Goal: Communication & Community: Connect with others

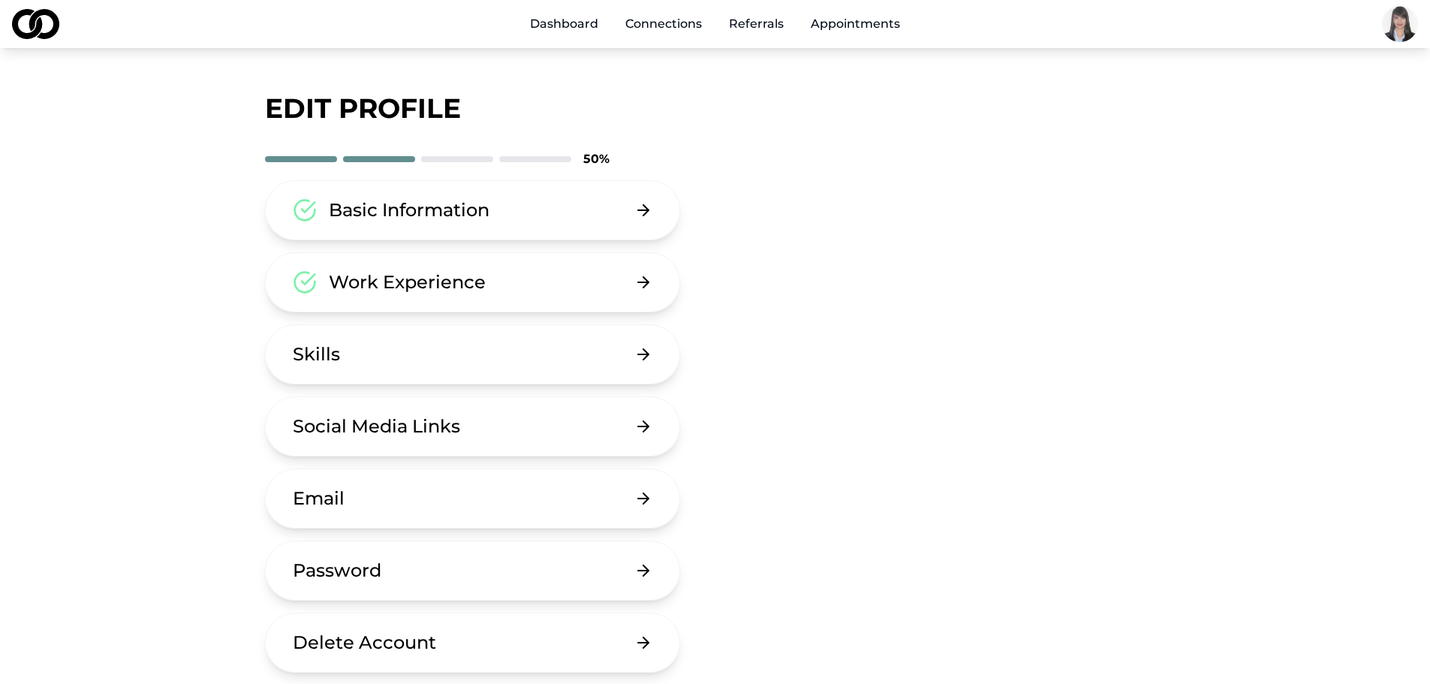
click at [766, 22] on link "Referrals" at bounding box center [756, 24] width 79 height 30
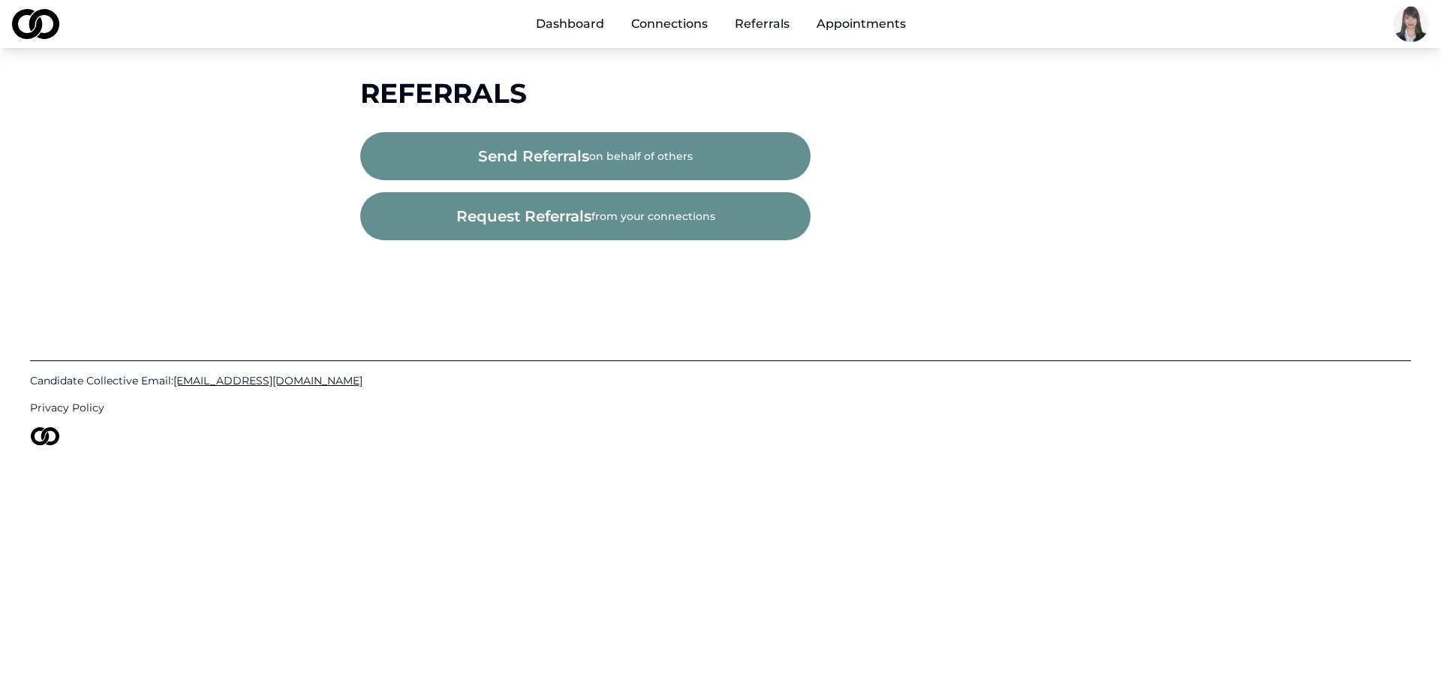
click at [602, 151] on button "send referrals on behalf of others" at bounding box center [585, 156] width 450 height 48
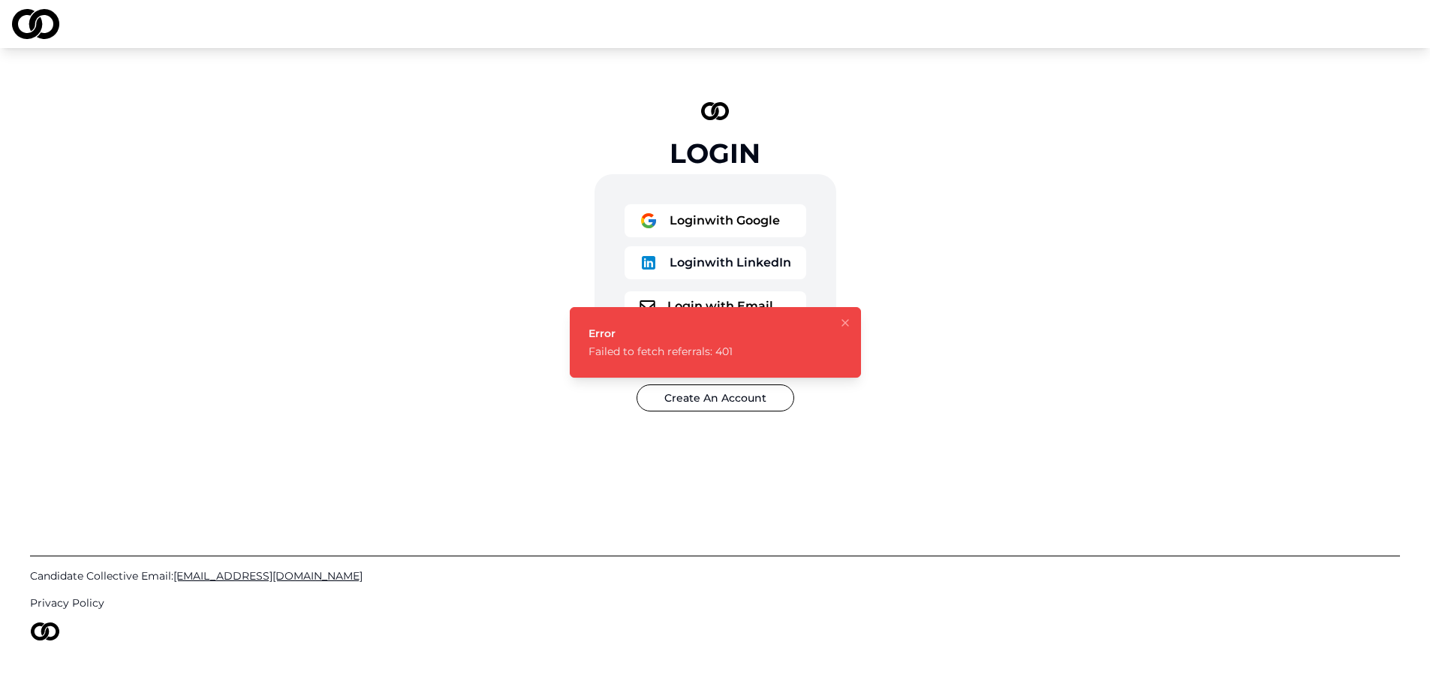
click at [860, 323] on li "Error Failed to fetch referrals: 401" at bounding box center [715, 342] width 291 height 71
click at [845, 324] on icon "Notifications (F8)" at bounding box center [845, 323] width 12 height 12
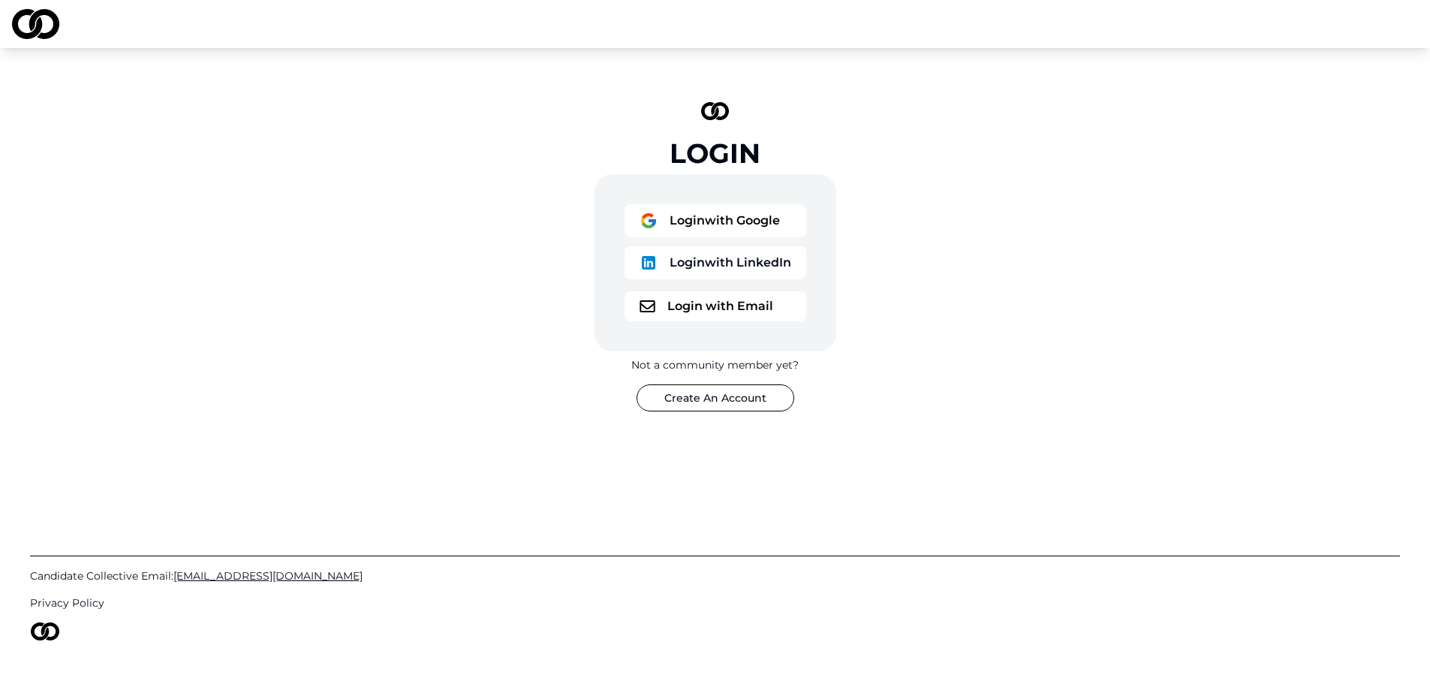
click at [725, 217] on button "Login with Google" at bounding box center [716, 220] width 182 height 33
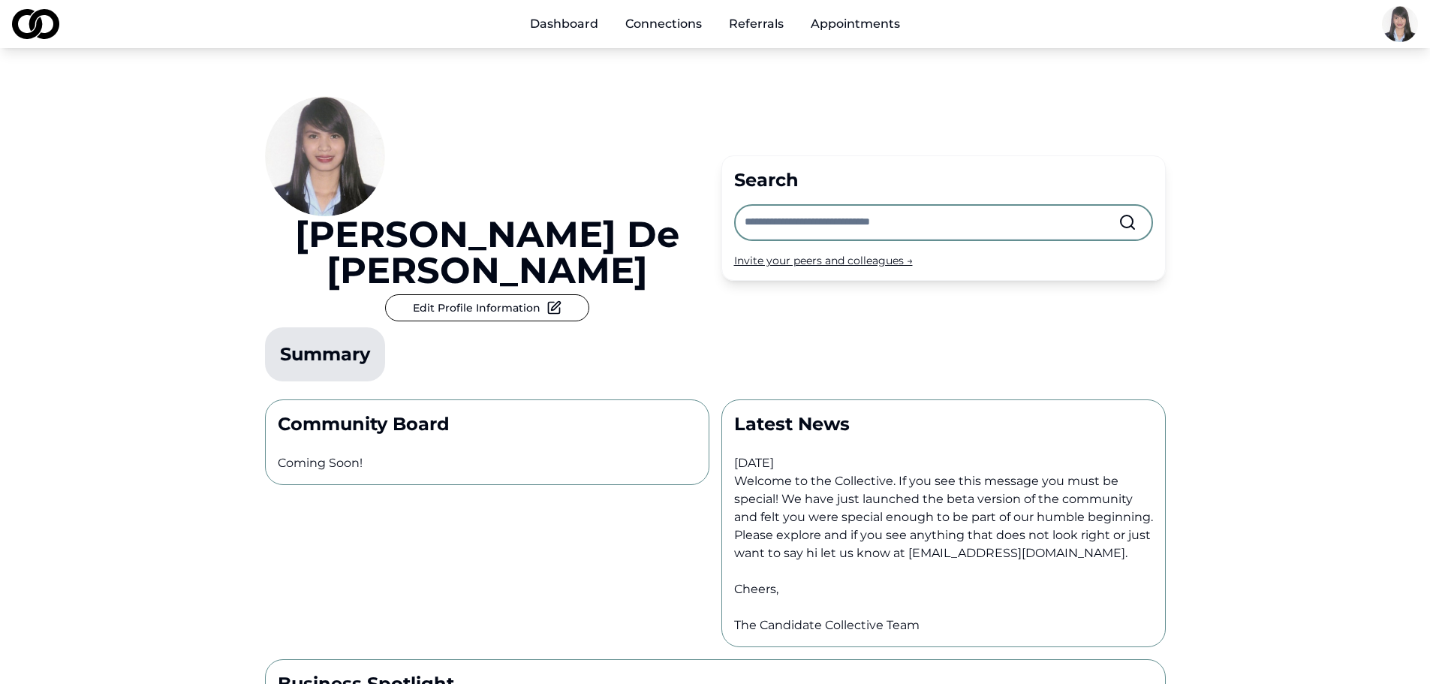
click at [761, 19] on link "Referrals" at bounding box center [756, 24] width 79 height 30
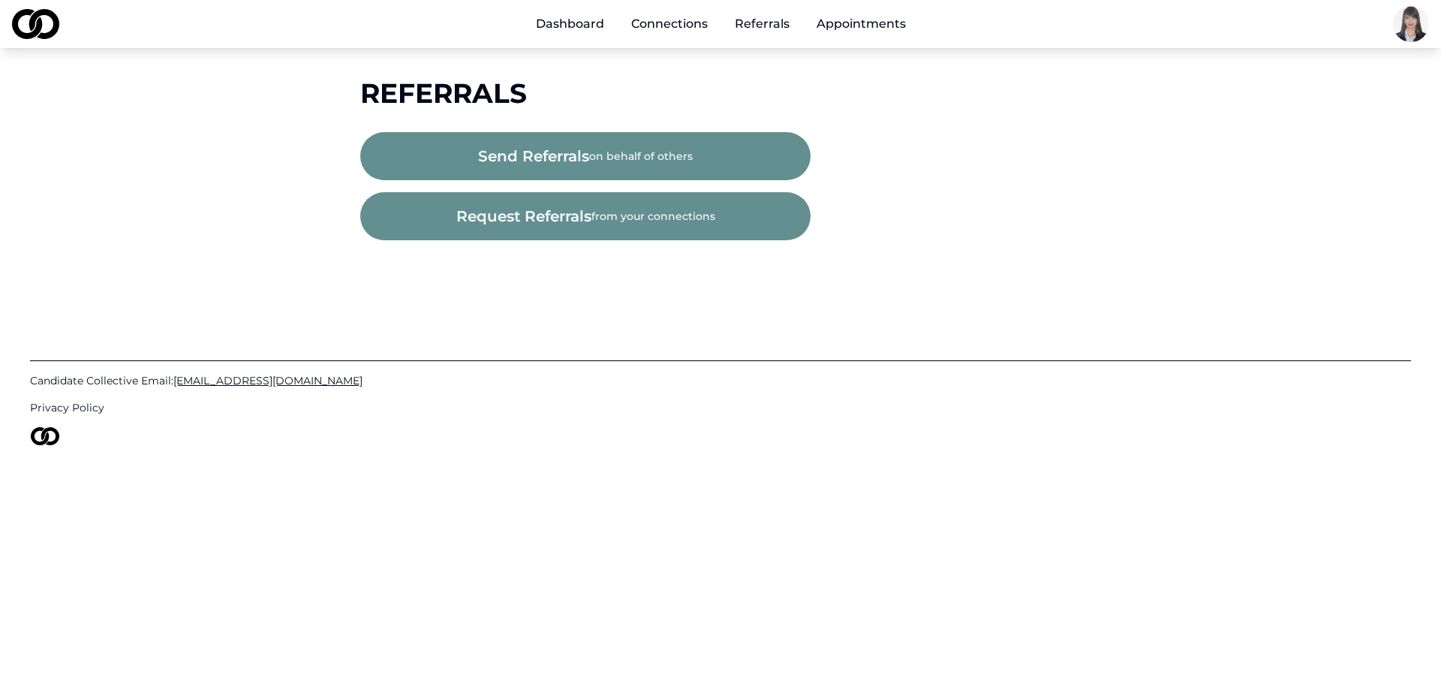
click at [644, 160] on button "send referrals on behalf of others" at bounding box center [585, 156] width 450 height 48
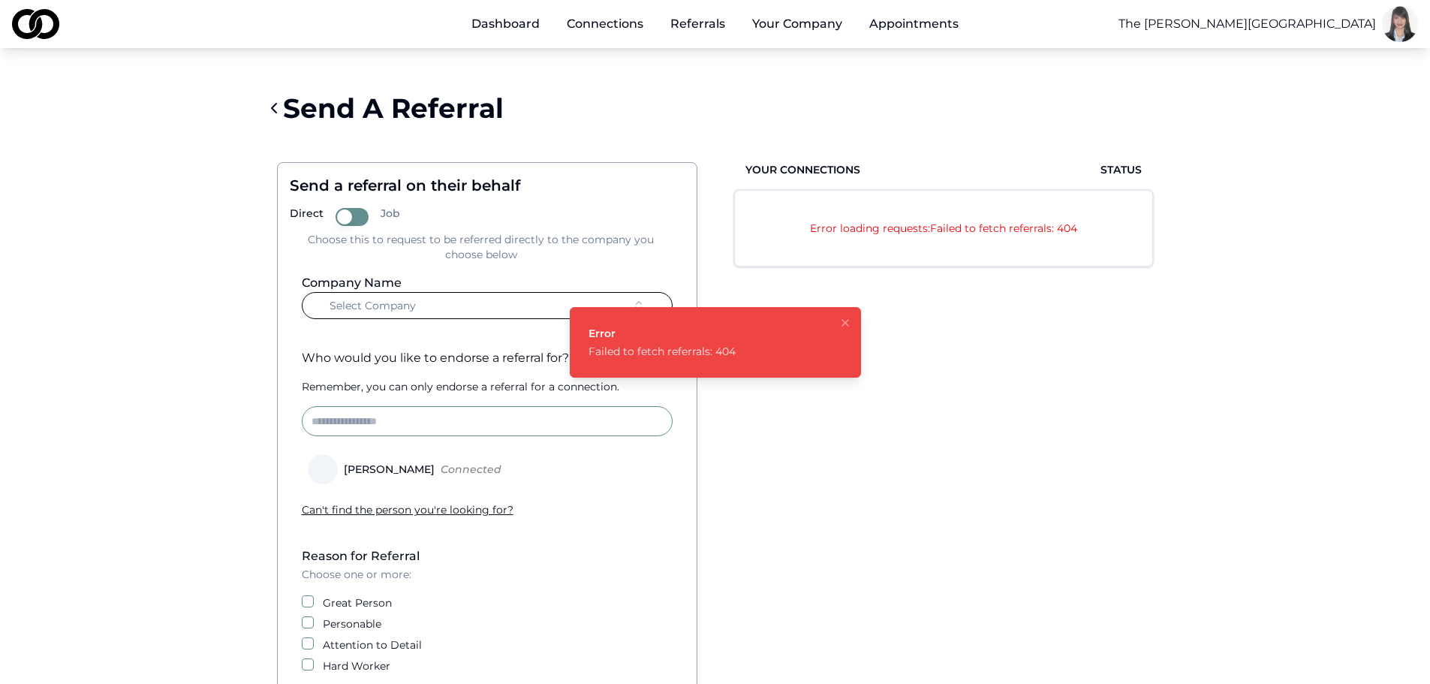
click at [845, 324] on icon "Notifications (F8)" at bounding box center [845, 323] width 12 height 12
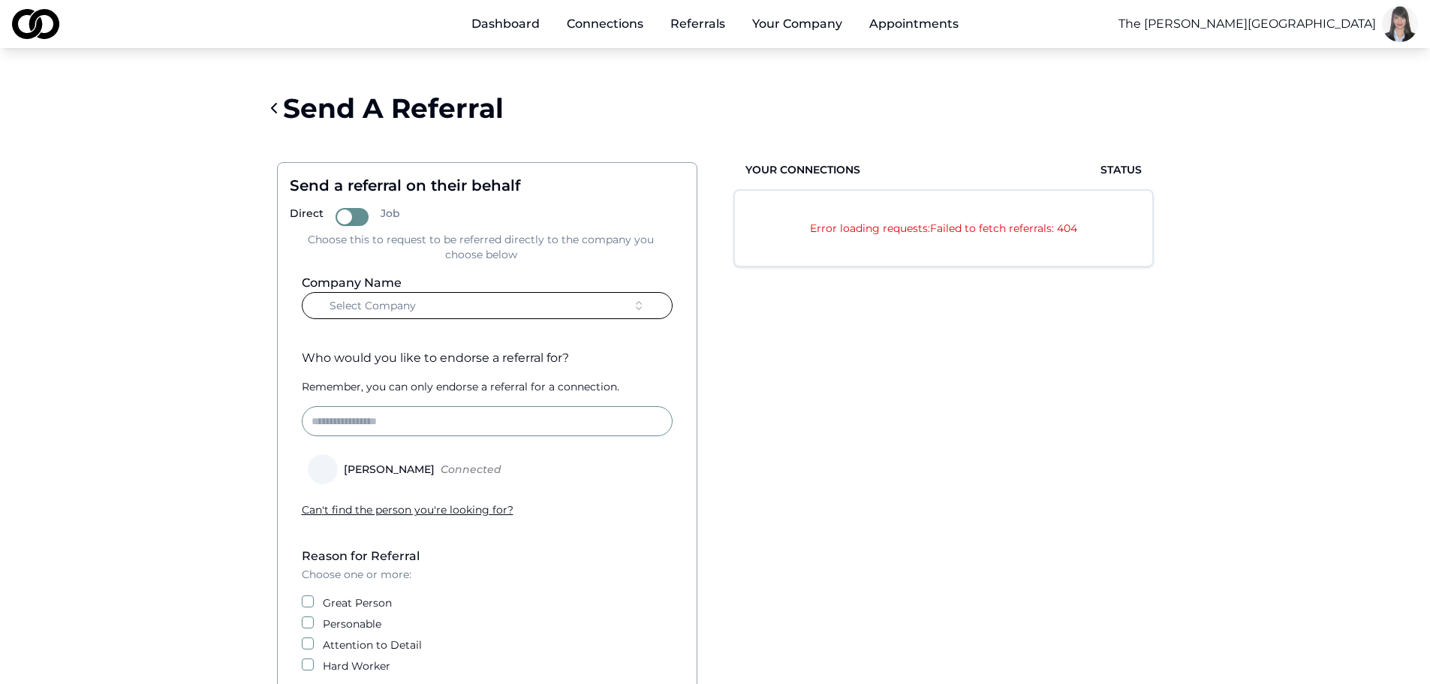
click at [689, 23] on link "Referrals" at bounding box center [697, 24] width 79 height 30
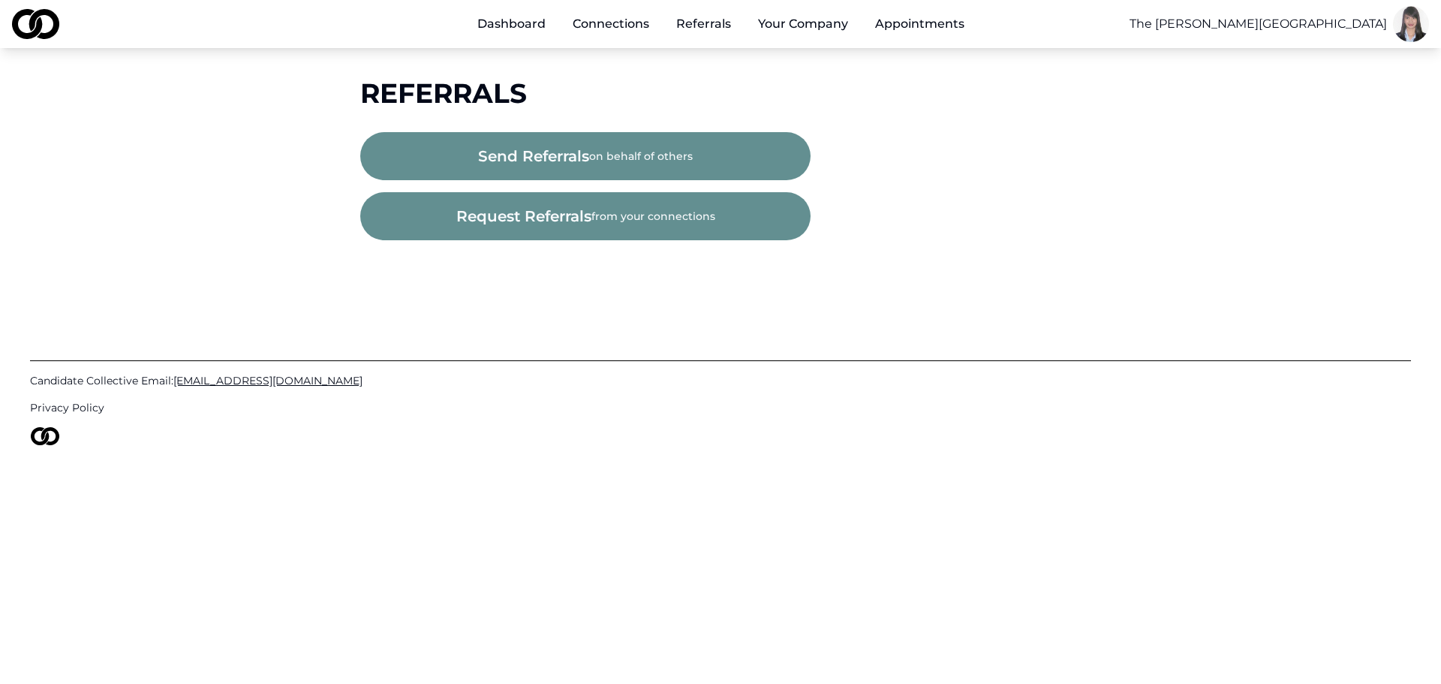
click at [622, 233] on button "request referrals from your connections" at bounding box center [585, 216] width 450 height 48
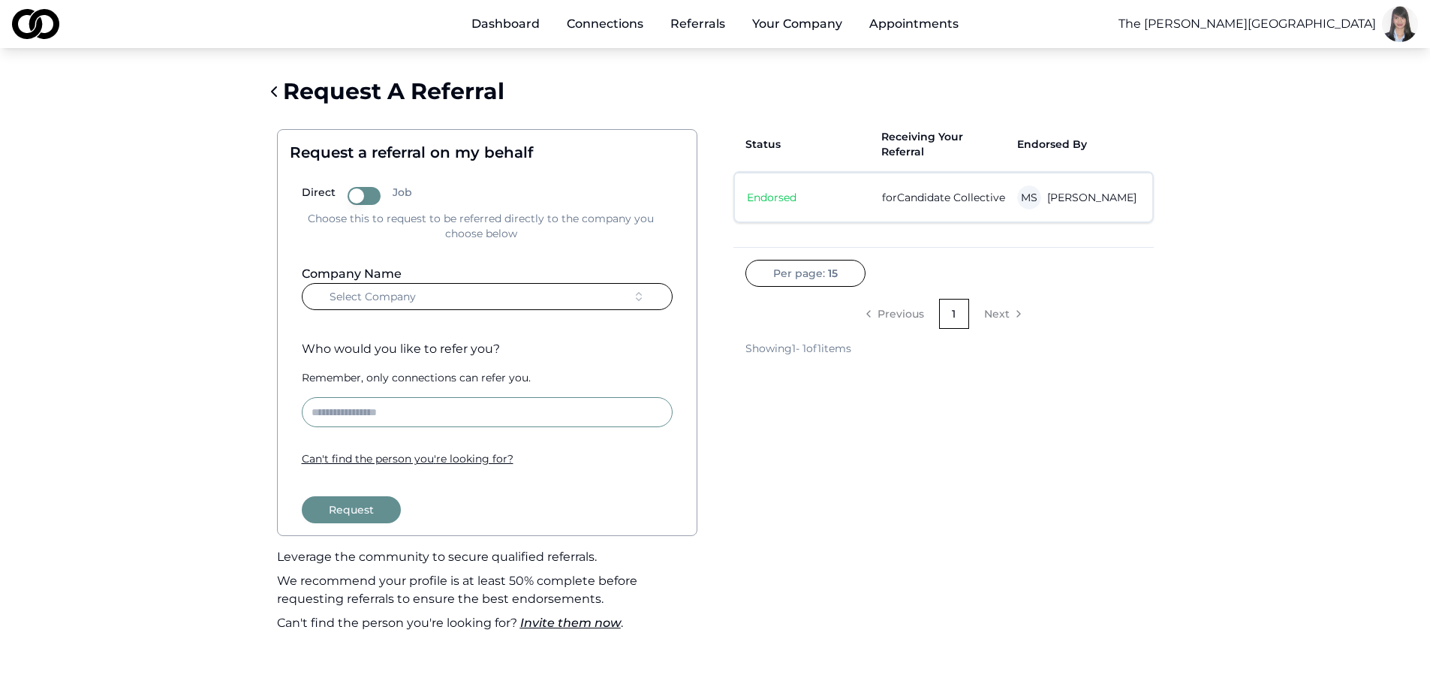
click at [386, 294] on span "Select Company" at bounding box center [373, 296] width 86 height 15
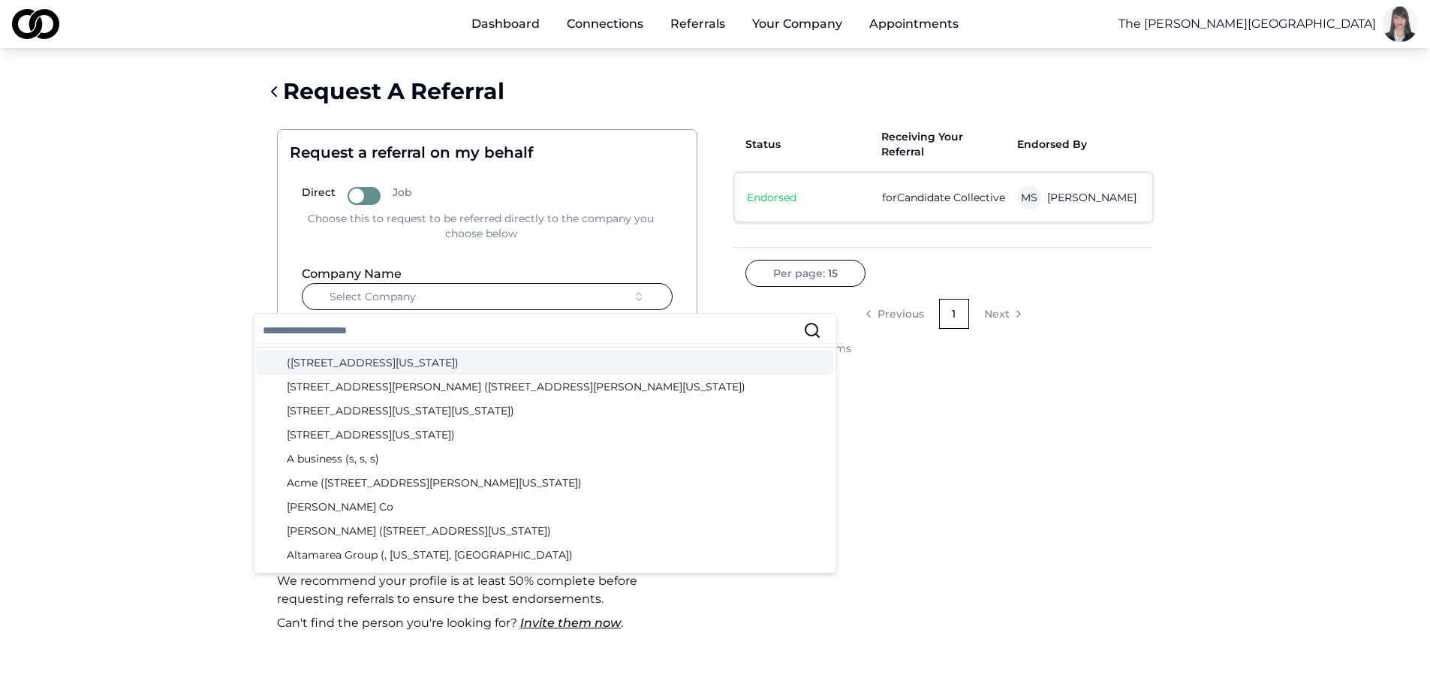
click at [385, 294] on span "Select Company" at bounding box center [373, 296] width 86 height 15
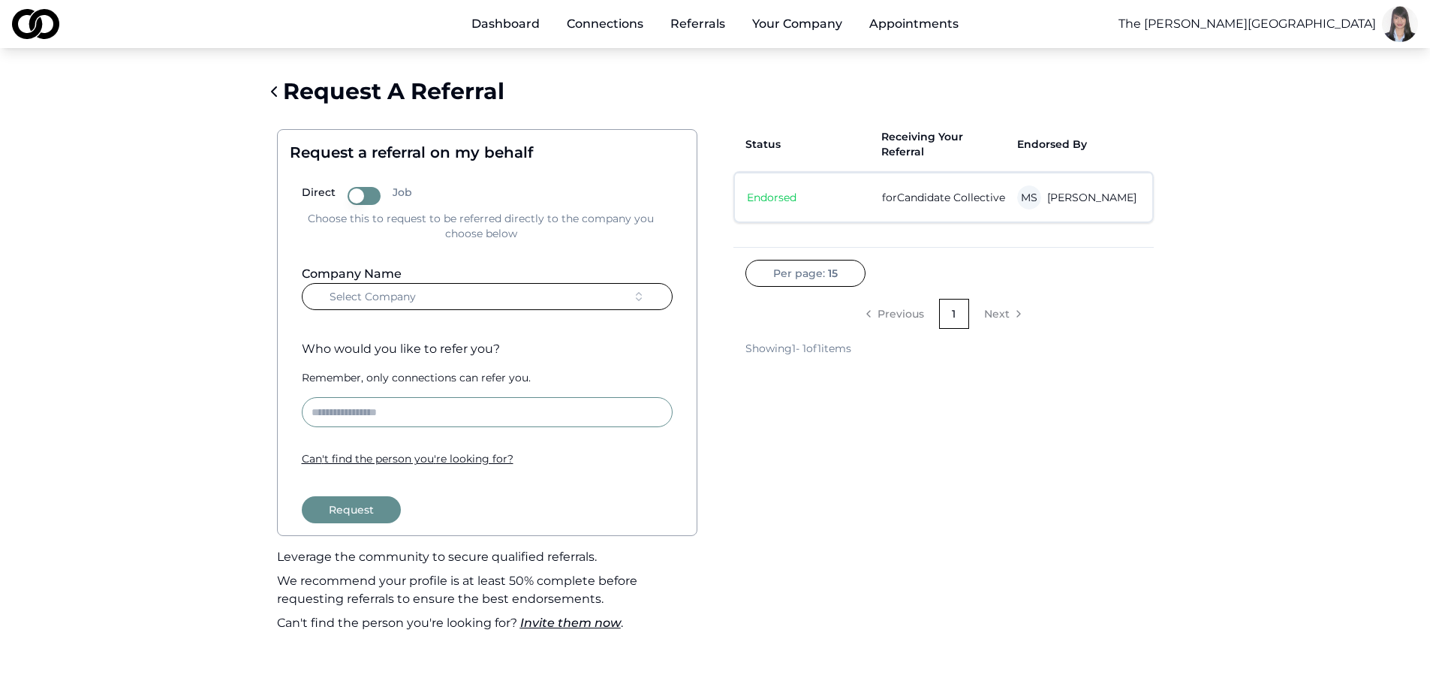
click at [215, 285] on main "Request A Referral Request a referral on my behalf Direct Job Choose this to re…" at bounding box center [715, 361] width 1430 height 566
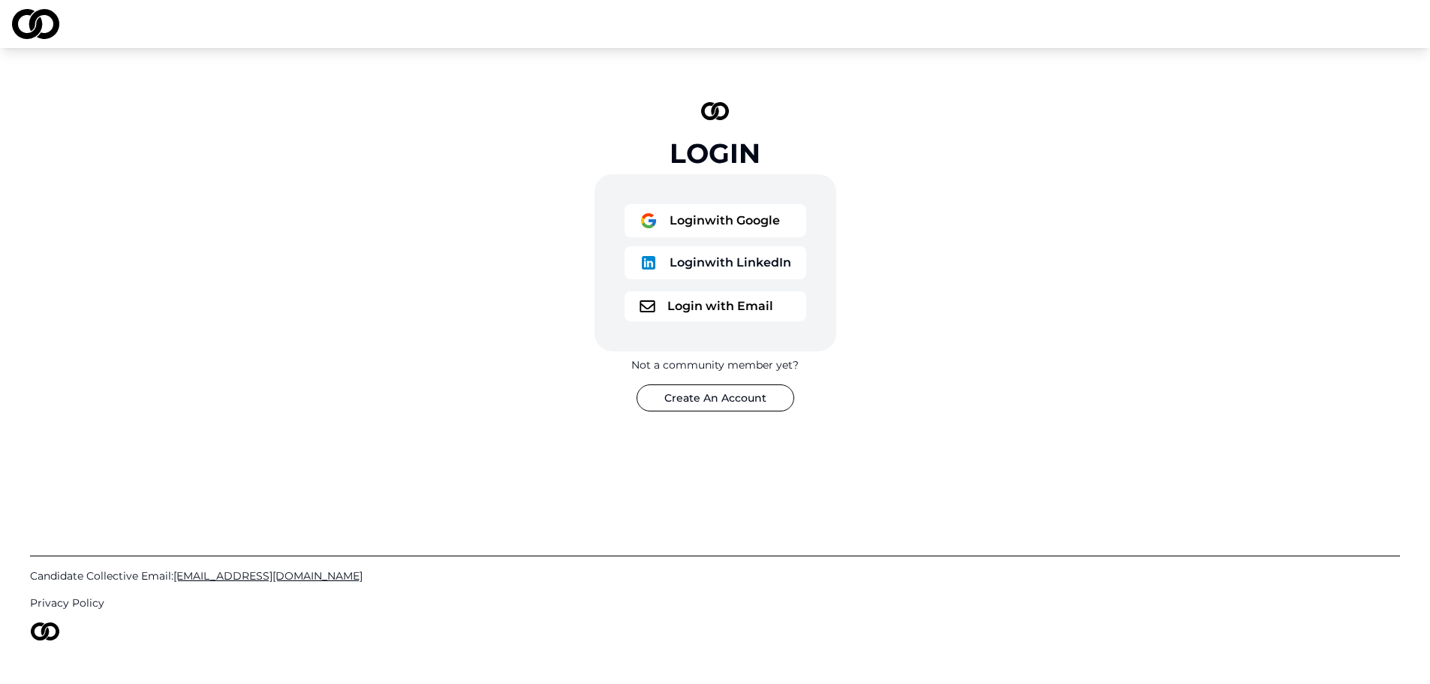
click at [676, 206] on button "Login with Google" at bounding box center [716, 220] width 182 height 33
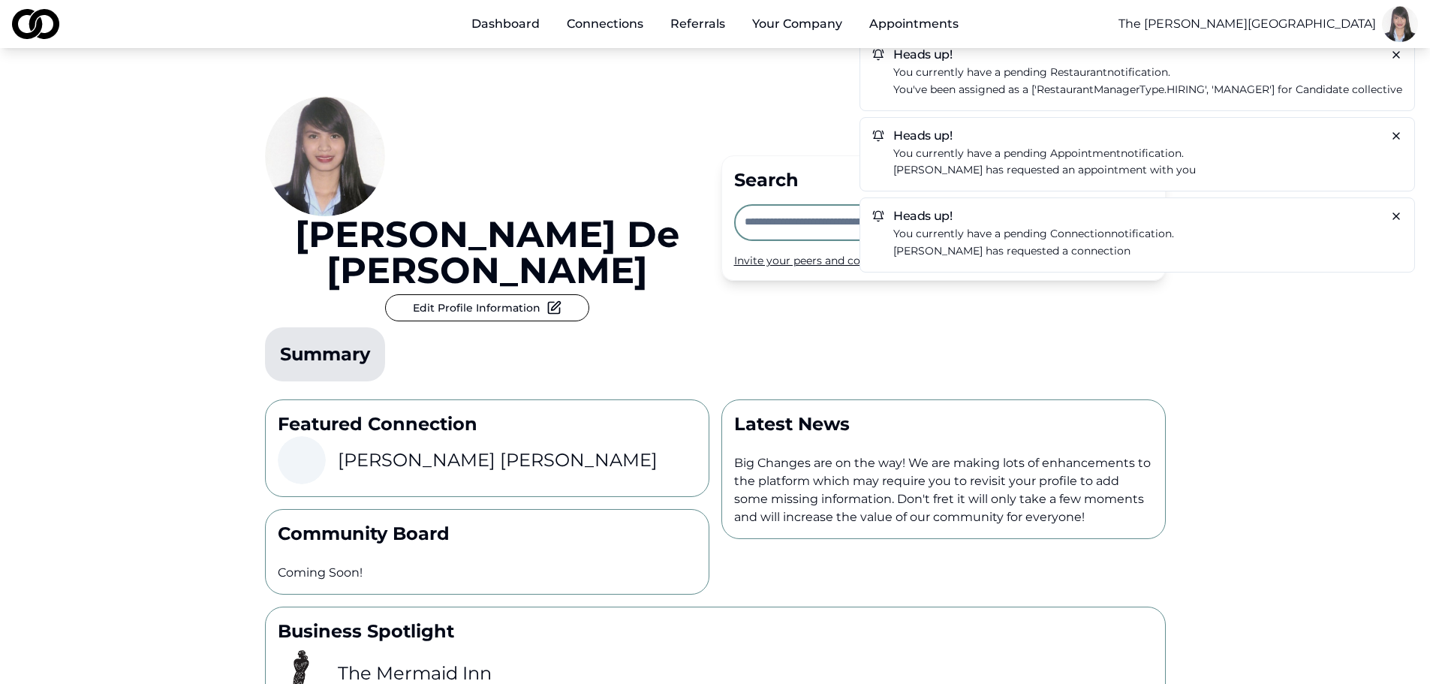
click at [652, 80] on div "[PERSON_NAME] Edit Profile Information Summary" at bounding box center [487, 217] width 444 height 339
click at [592, 26] on link "Connections" at bounding box center [605, 24] width 101 height 30
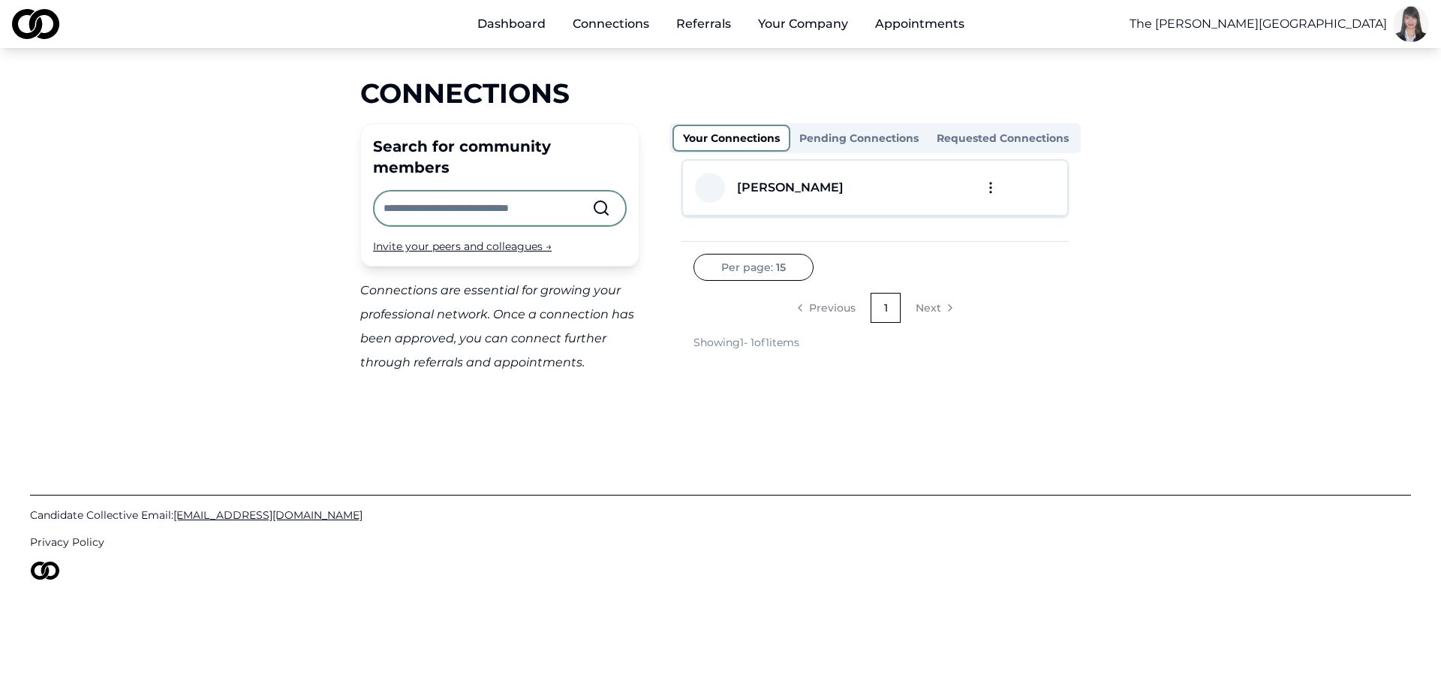
click at [855, 131] on button "Pending Connections" at bounding box center [858, 138] width 137 height 24
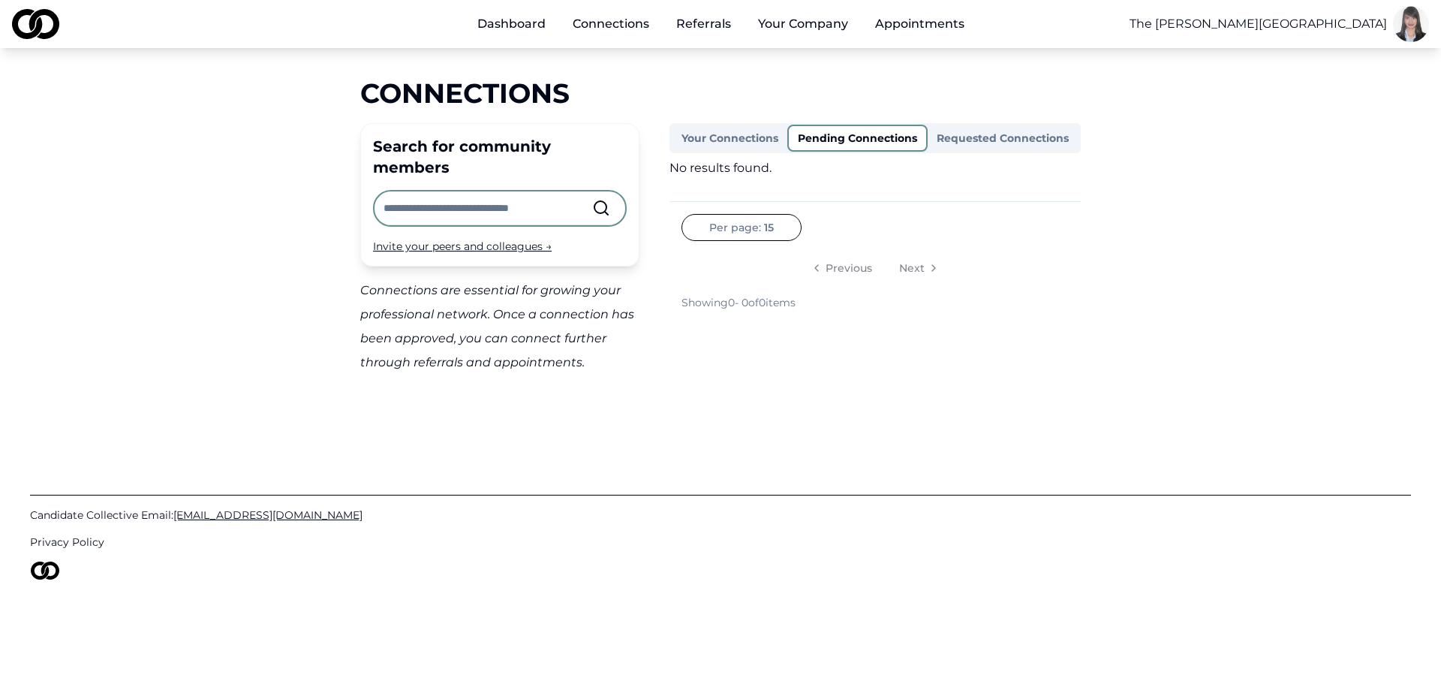
drag, startPoint x: 715, startPoint y: 134, endPoint x: 750, endPoint y: 143, distance: 36.6
click at [715, 134] on button "Your Connections" at bounding box center [730, 138] width 115 height 24
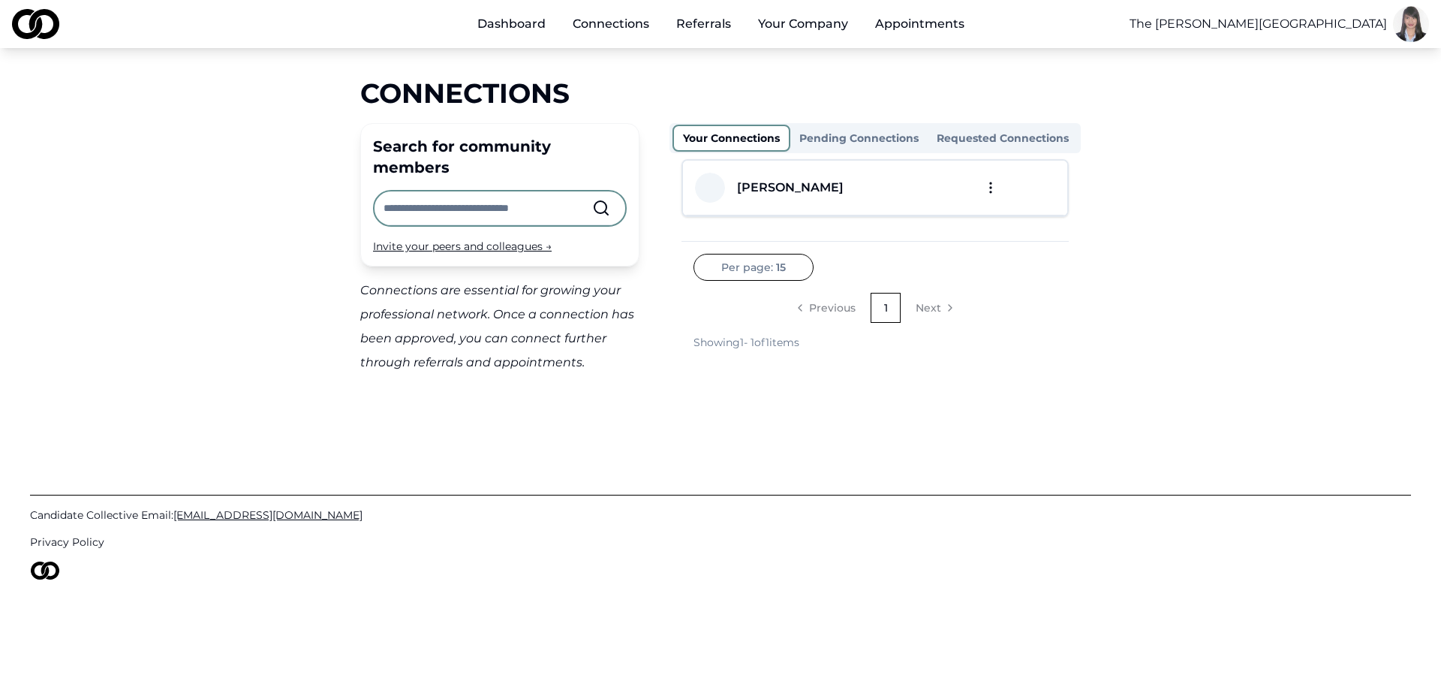
click at [987, 176] on td at bounding box center [1019, 188] width 96 height 55
click at [991, 188] on html "Dashboard Connections Referrals Your Company Appointments The [PERSON_NAME] Hot…" at bounding box center [720, 342] width 1441 height 684
click at [1147, 212] on html "Dashboard Connections Referrals Your Company Appointments The [PERSON_NAME] Hot…" at bounding box center [720, 342] width 1441 height 684
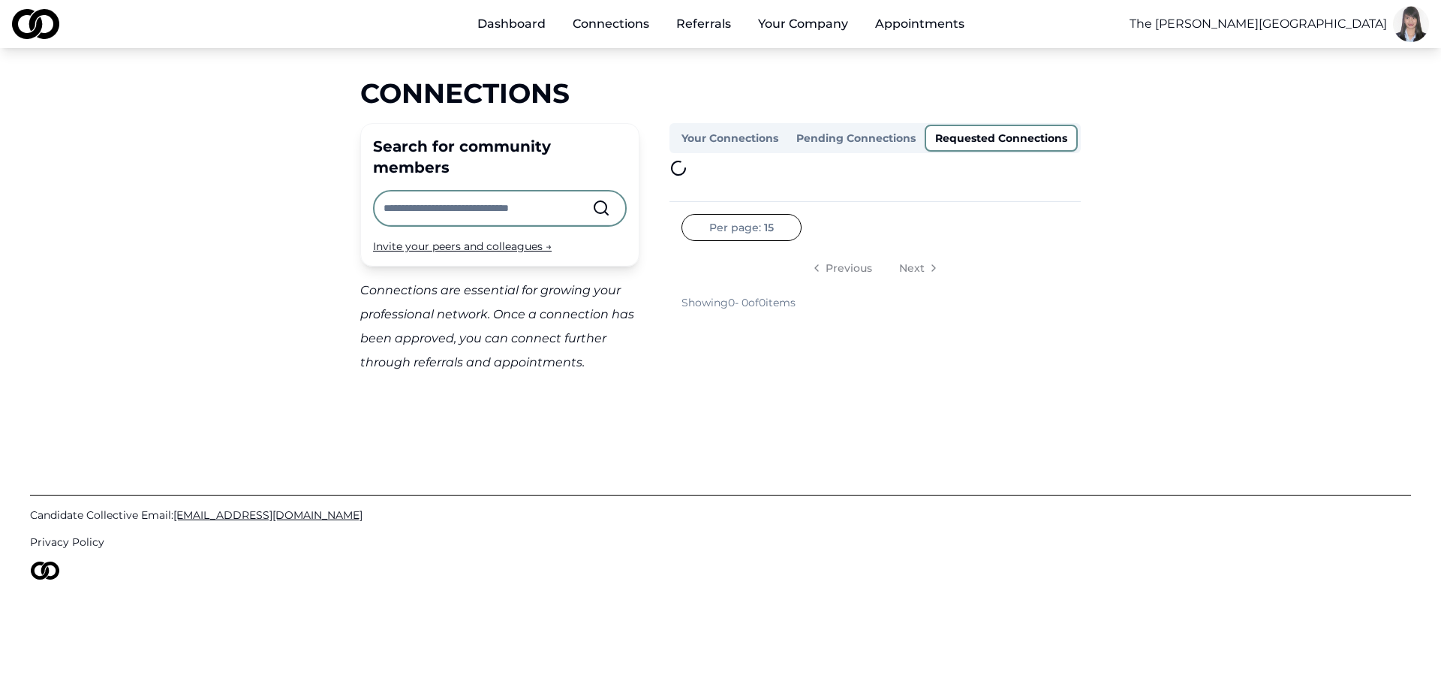
click at [1013, 136] on button "Requested Connections" at bounding box center [1001, 138] width 153 height 27
click at [853, 126] on button "Pending Connections" at bounding box center [857, 138] width 140 height 27
click at [722, 133] on button "Your Connections" at bounding box center [732, 138] width 118 height 27
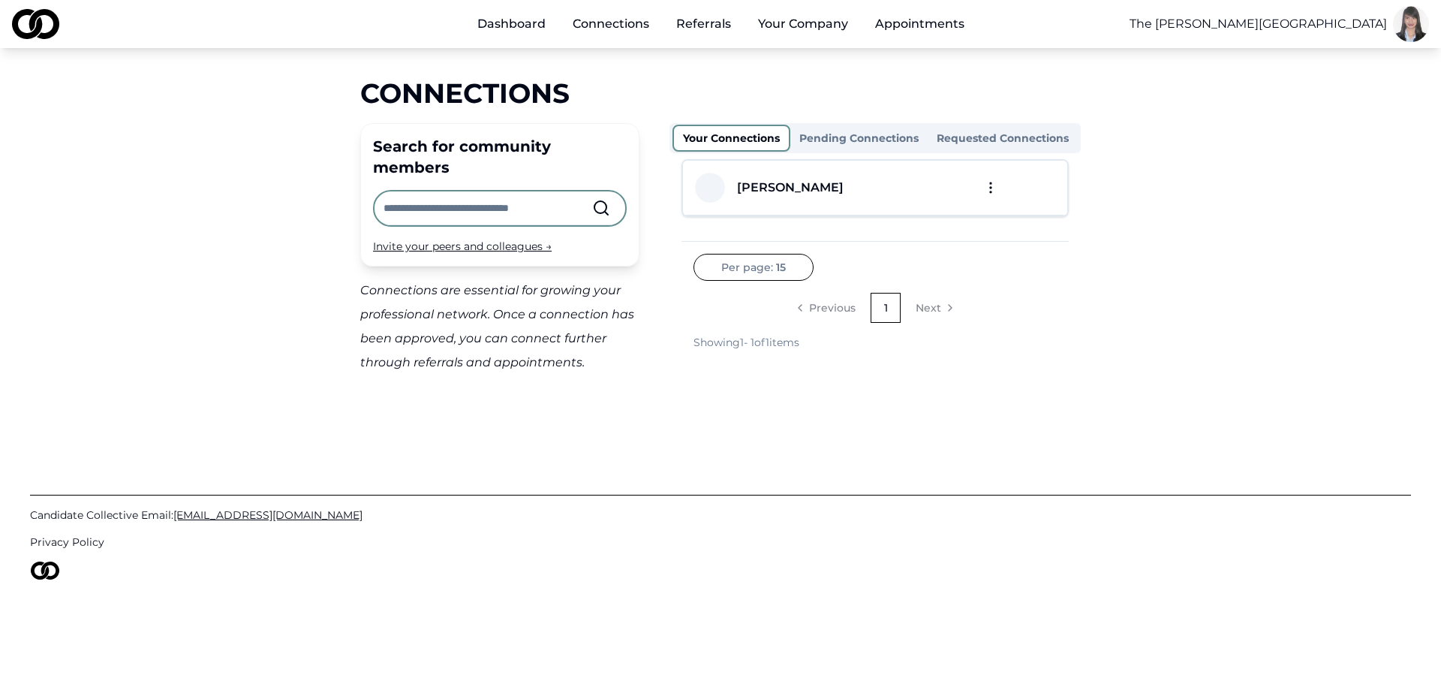
click at [619, 26] on link "Connections" at bounding box center [611, 24] width 101 height 30
click at [478, 16] on link "Dashboard" at bounding box center [511, 24] width 92 height 30
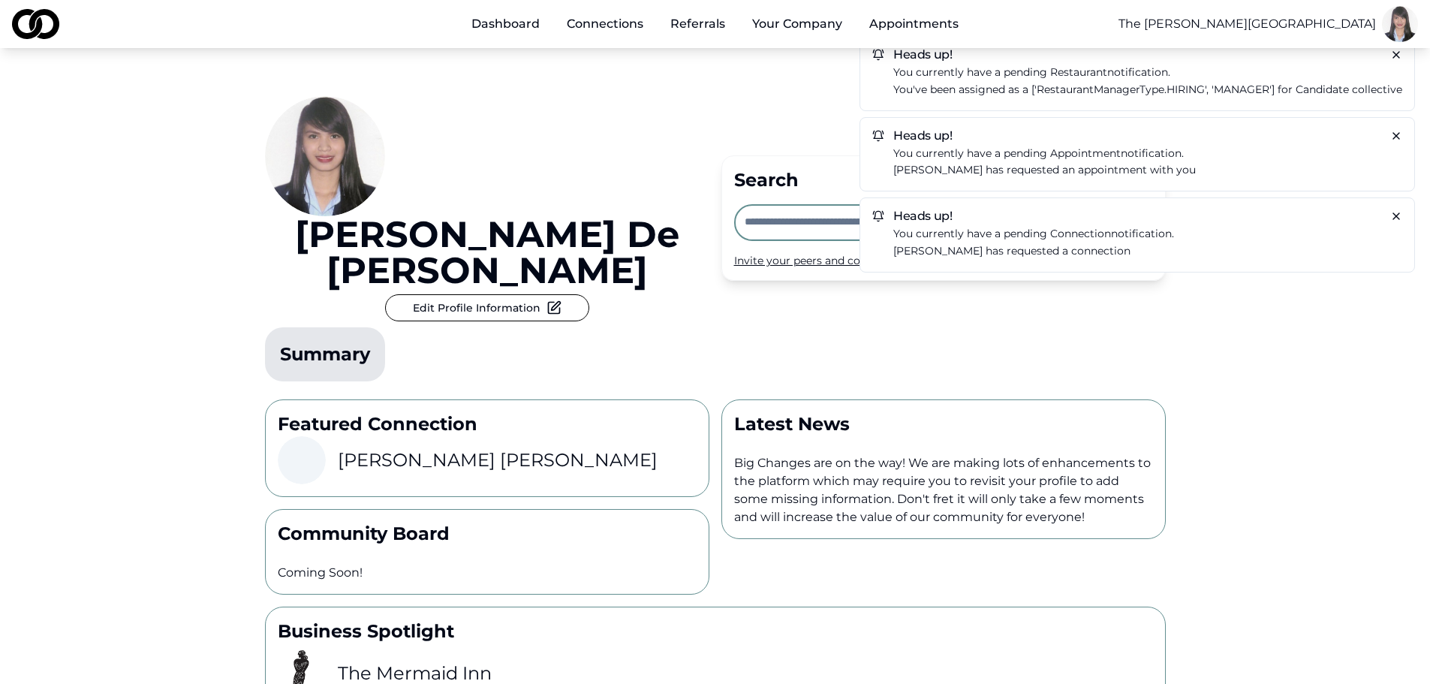
click at [687, 29] on link "Referrals" at bounding box center [697, 24] width 79 height 30
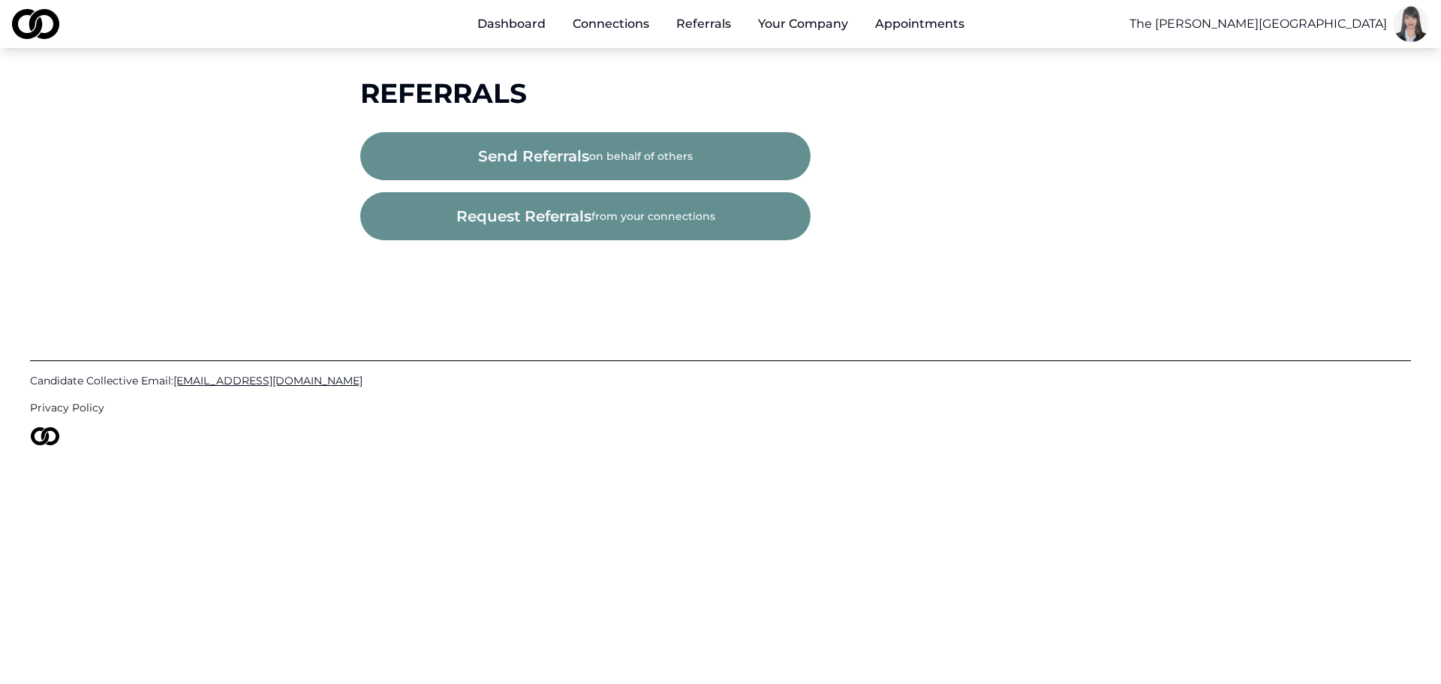
click at [610, 150] on button "send referrals on behalf of others" at bounding box center [585, 156] width 450 height 48
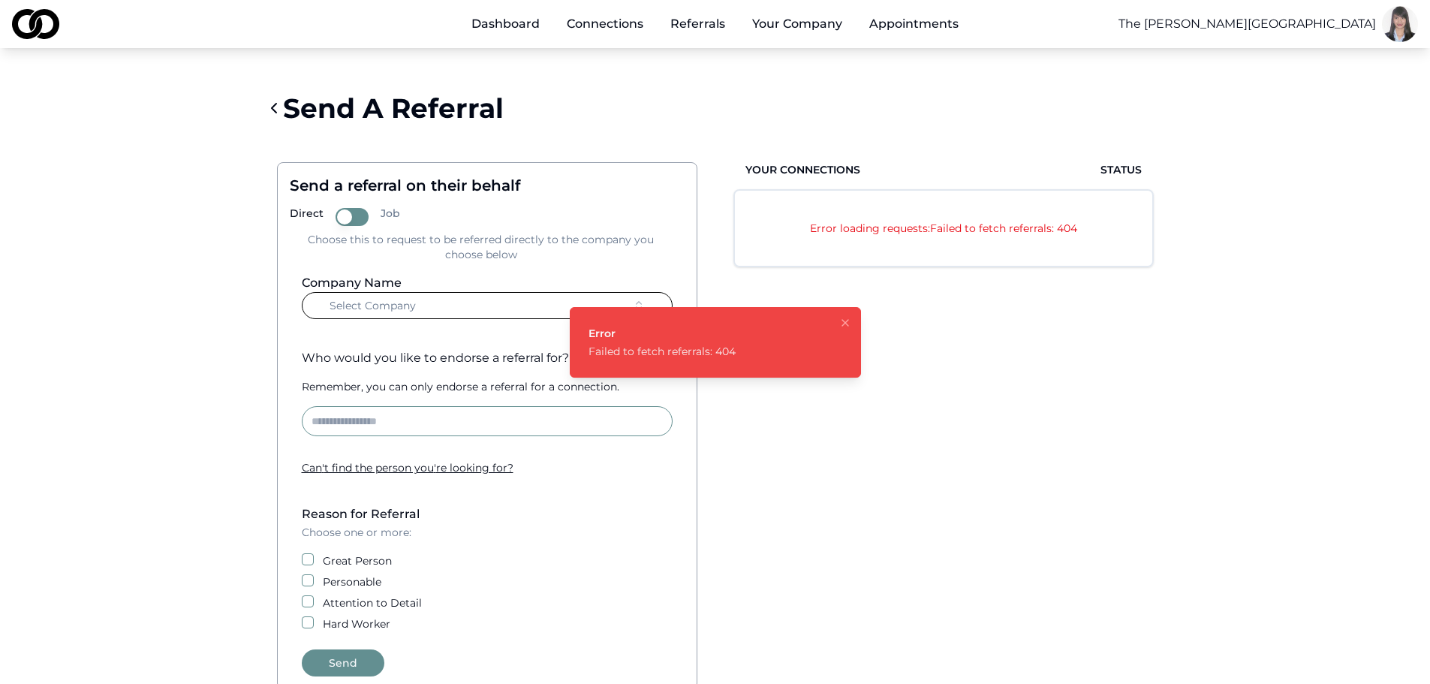
click at [506, 20] on link "Dashboard" at bounding box center [505, 24] width 92 height 30
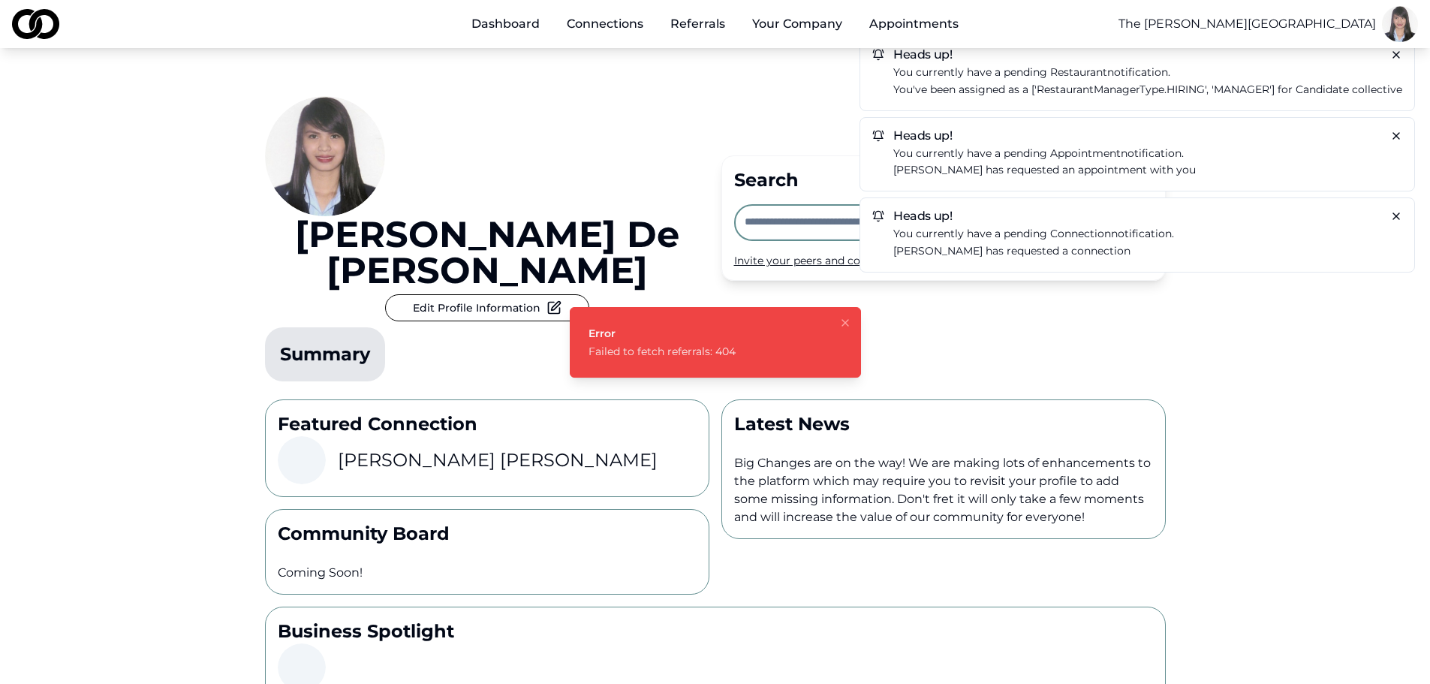
click at [689, 17] on link "Referrals" at bounding box center [697, 24] width 79 height 30
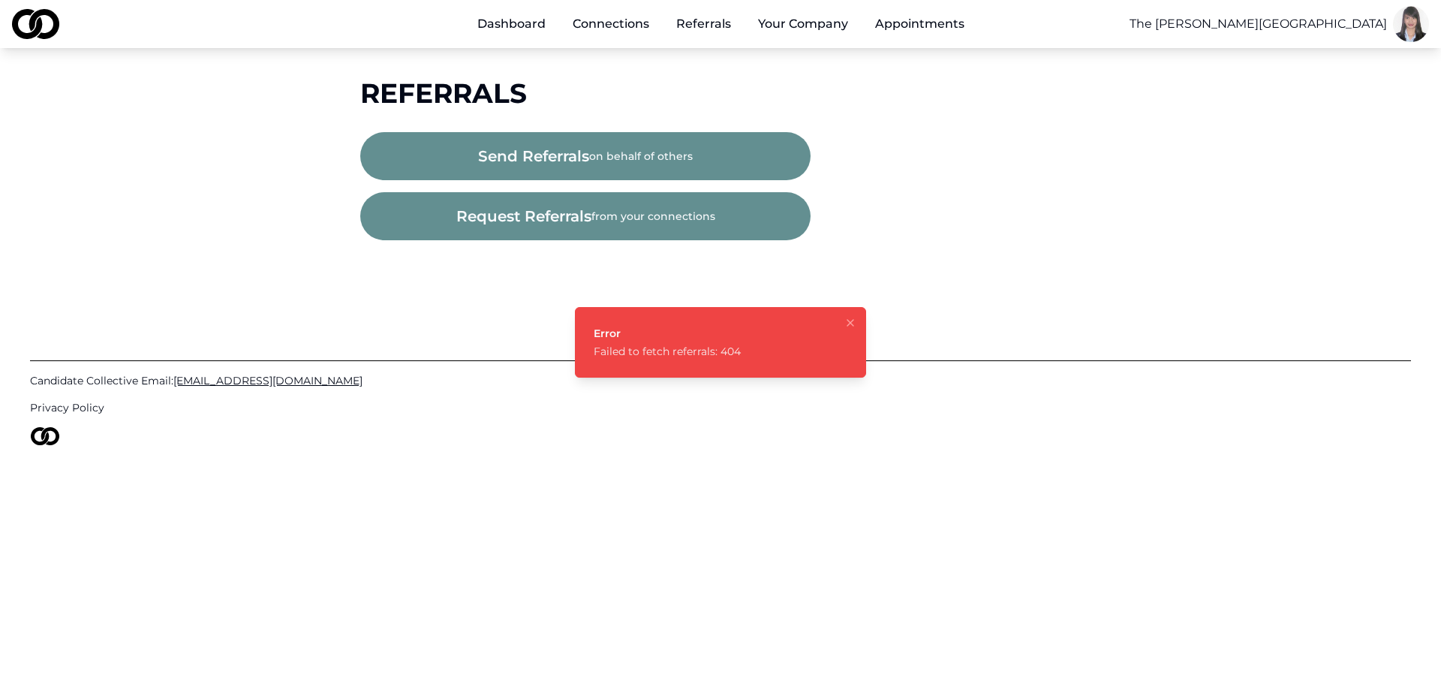
click at [559, 202] on button "request referrals from your connections" at bounding box center [585, 216] width 450 height 48
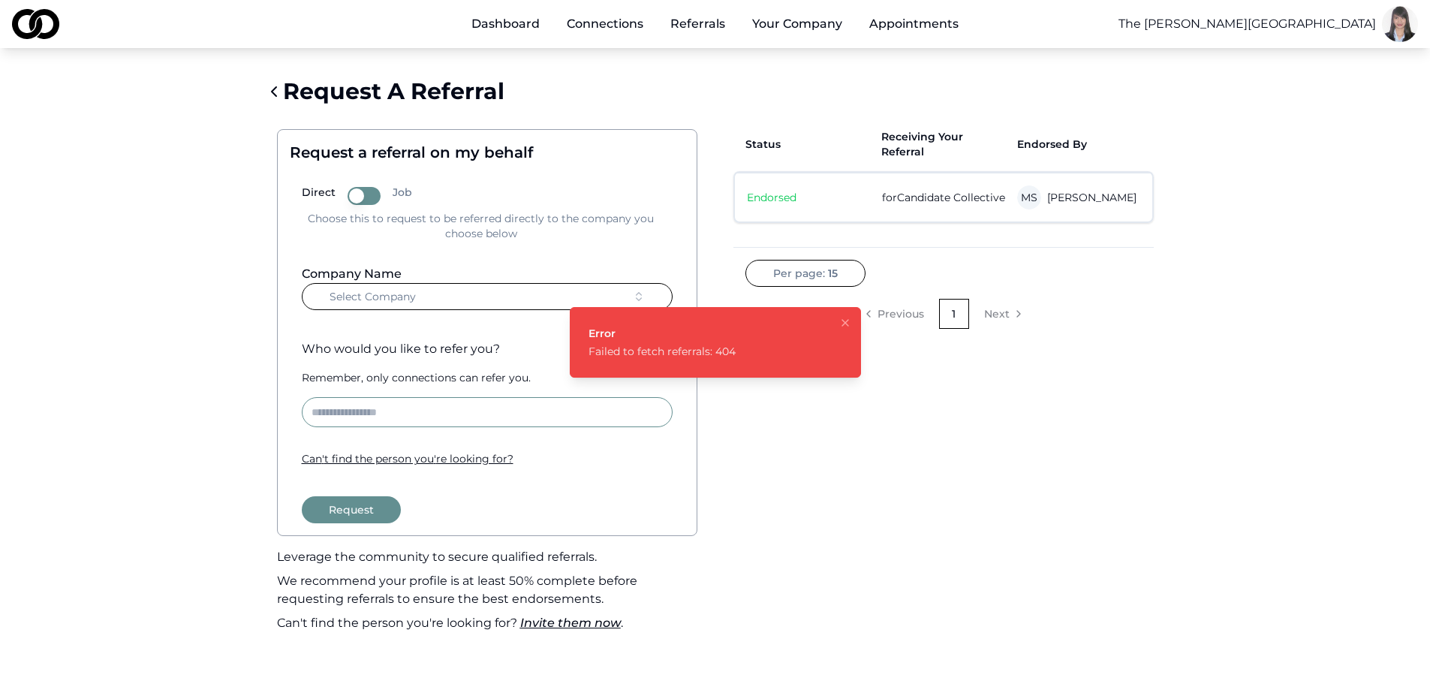
click at [504, 19] on link "Dashboard" at bounding box center [505, 24] width 92 height 30
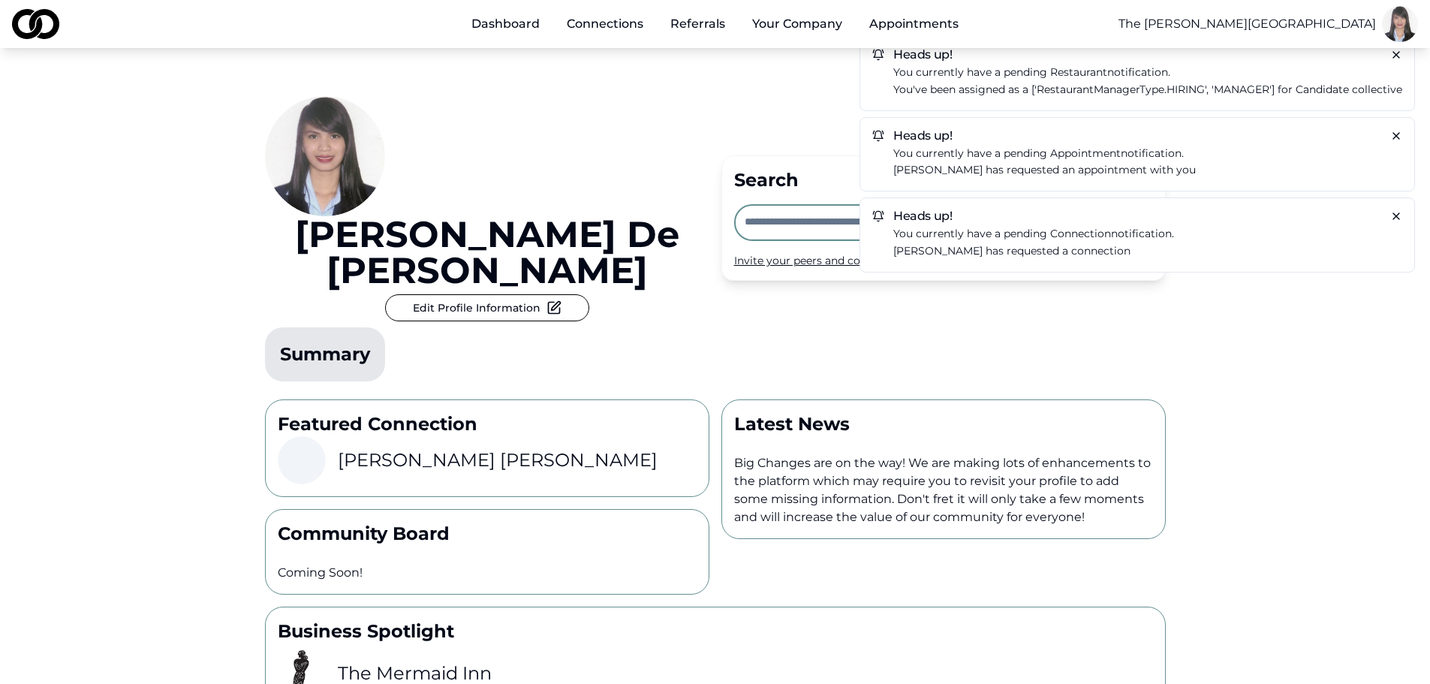
click at [1399, 56] on icon at bounding box center [1396, 55] width 12 height 12
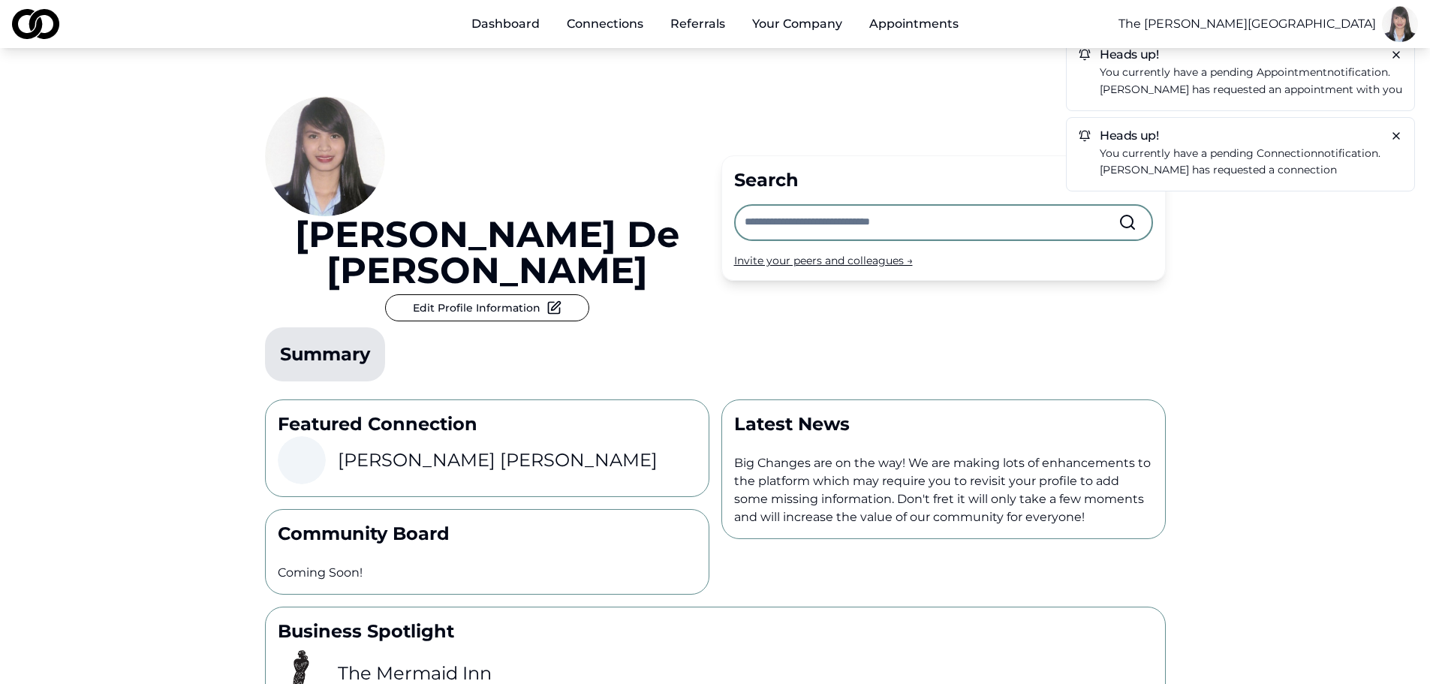
click at [1390, 50] on icon at bounding box center [1396, 55] width 12 height 12
click at [1390, 51] on h5 "Heads up!" at bounding box center [1252, 55] width 302 height 12
click at [1397, 55] on icon at bounding box center [1396, 55] width 12 height 12
